Goal: Navigation & Orientation: Go to known website

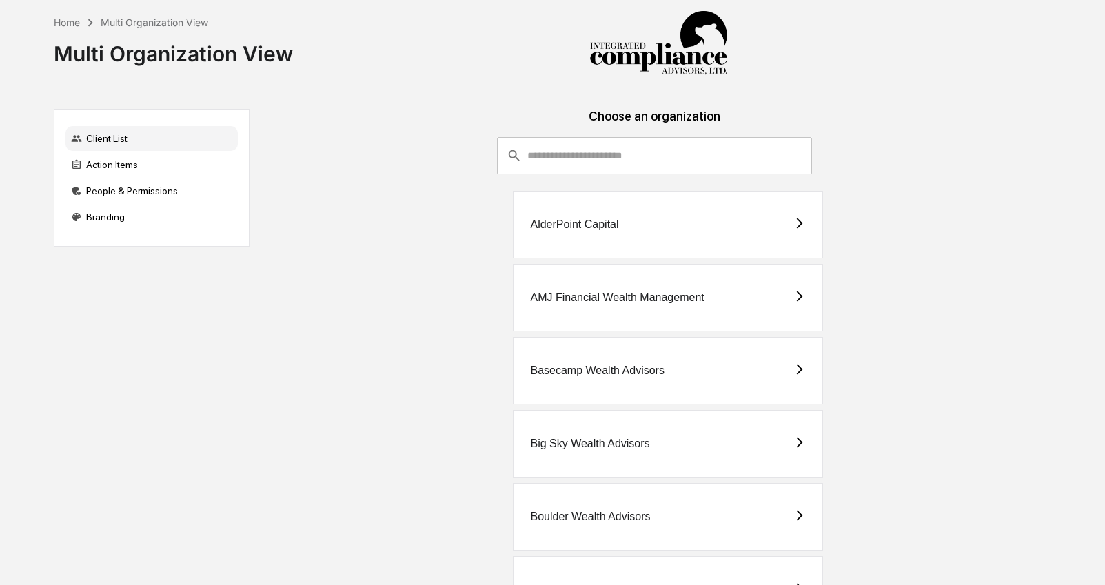
click at [594, 163] on input "consultant-dashboard__filter-organizations-search-bar" at bounding box center [670, 155] width 285 height 37
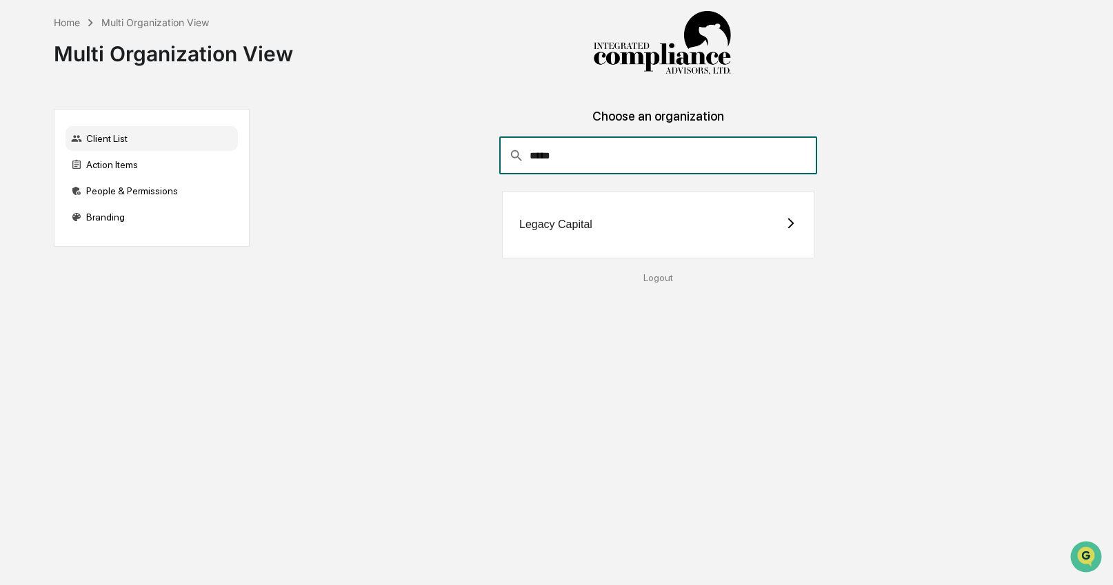
type input "*****"
click at [561, 226] on div "Legacy Capital" at bounding box center [555, 225] width 73 height 12
